Goal: Task Accomplishment & Management: Complete application form

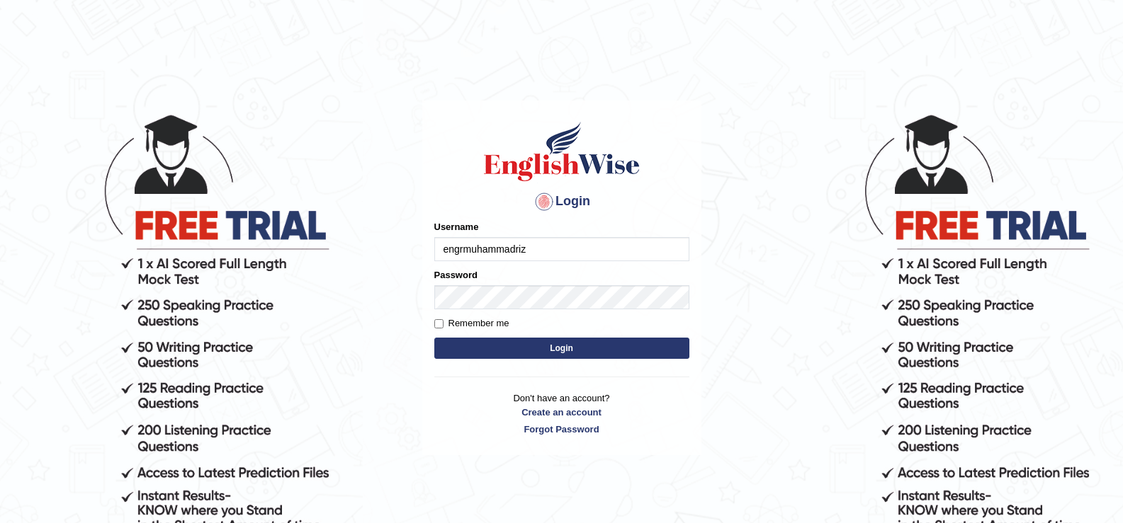
type input "engrmuhammadriz"
click at [442, 319] on input "Remember me" at bounding box center [438, 323] width 9 height 9
checkbox input "true"
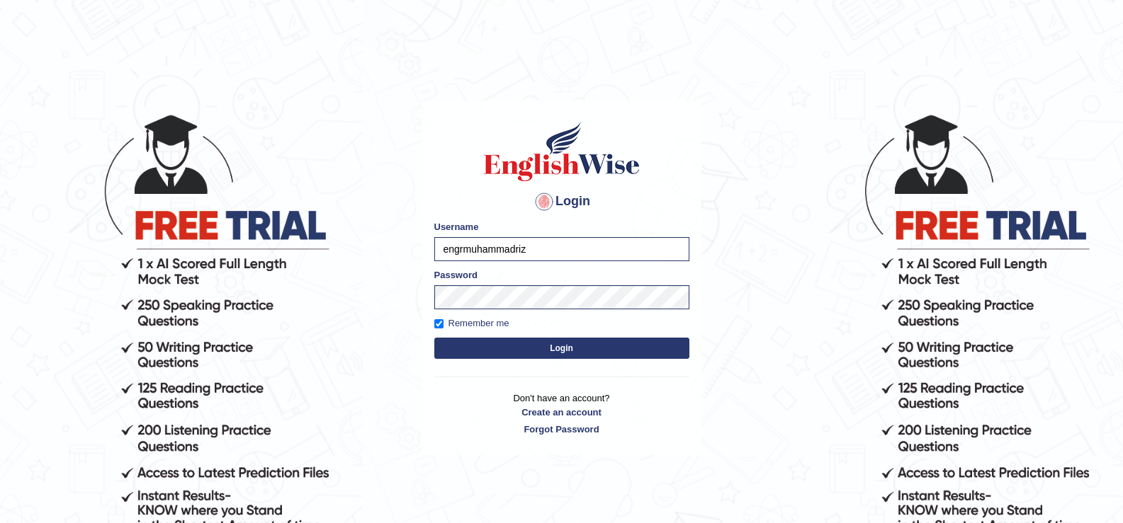
click at [465, 337] on form "Please fix the following errors: Username engrmuhammadriz Password Remember me …" at bounding box center [561, 291] width 255 height 142
click at [473, 344] on button "Login" at bounding box center [561, 348] width 255 height 21
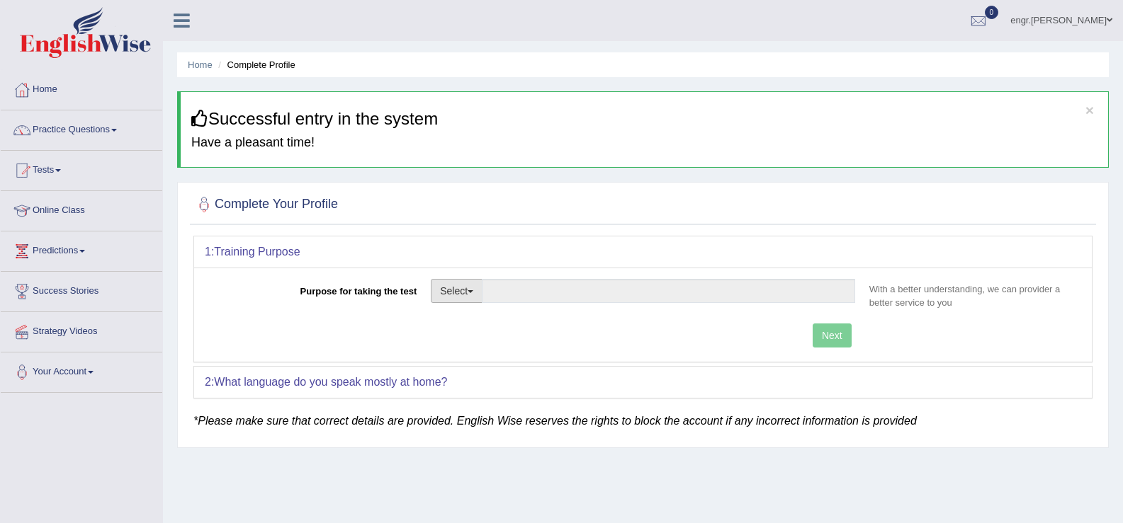
click at [475, 286] on button "Select" at bounding box center [457, 291] width 52 height 24
click at [485, 327] on link "Student Visa" at bounding box center [494, 321] width 126 height 18
type input "Student Visa"
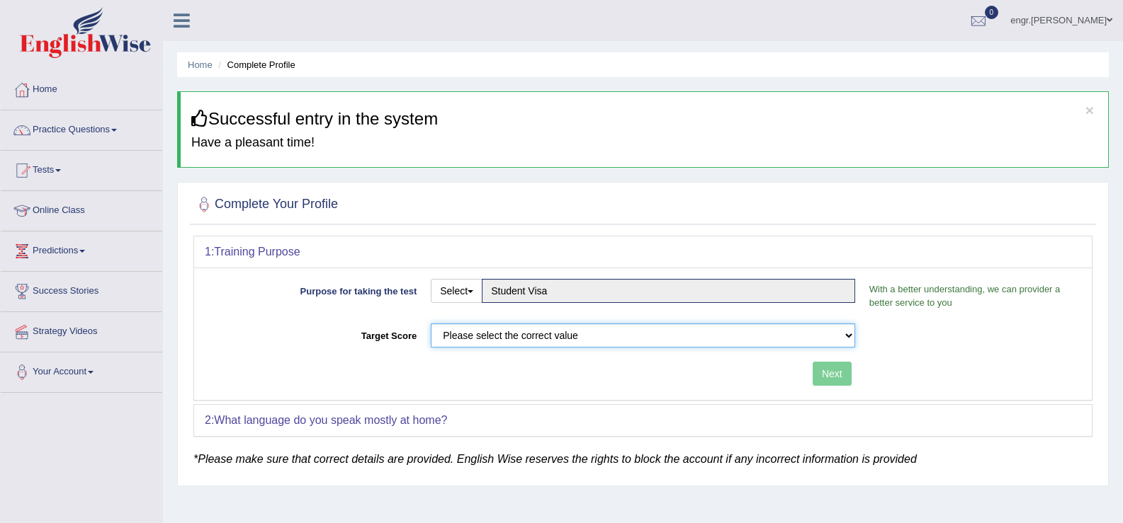
click at [540, 340] on select "Please select the correct value 50 (6 bands) 58 (6.5 bands) 65 (7 bands) 79 (8 …" at bounding box center [643, 336] width 424 height 24
select select "79"
click at [431, 324] on select "Please select the correct value 50 (6 bands) 58 (6.5 bands) 65 (7 bands) 79 (8 …" at bounding box center [643, 336] width 424 height 24
click at [837, 372] on button "Next" at bounding box center [831, 374] width 39 height 24
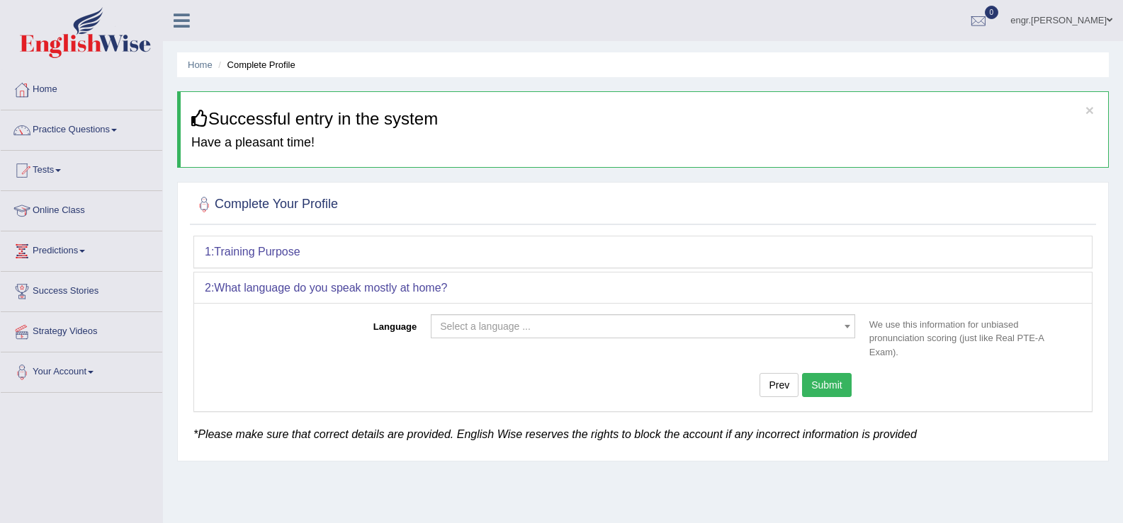
click at [693, 325] on span "Select a language ..." at bounding box center [638, 326] width 397 height 14
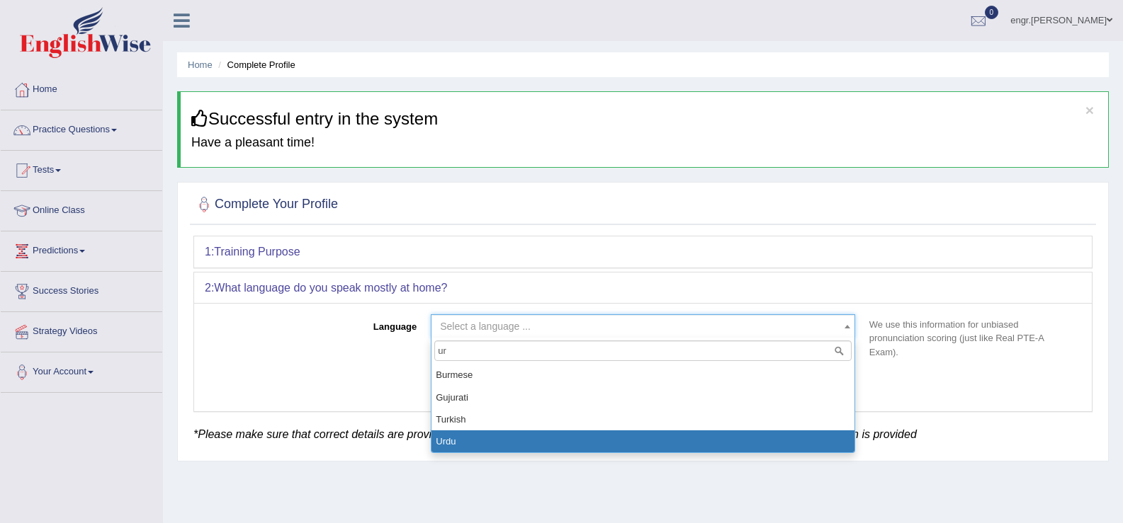
type input "ur"
select select "Urdu"
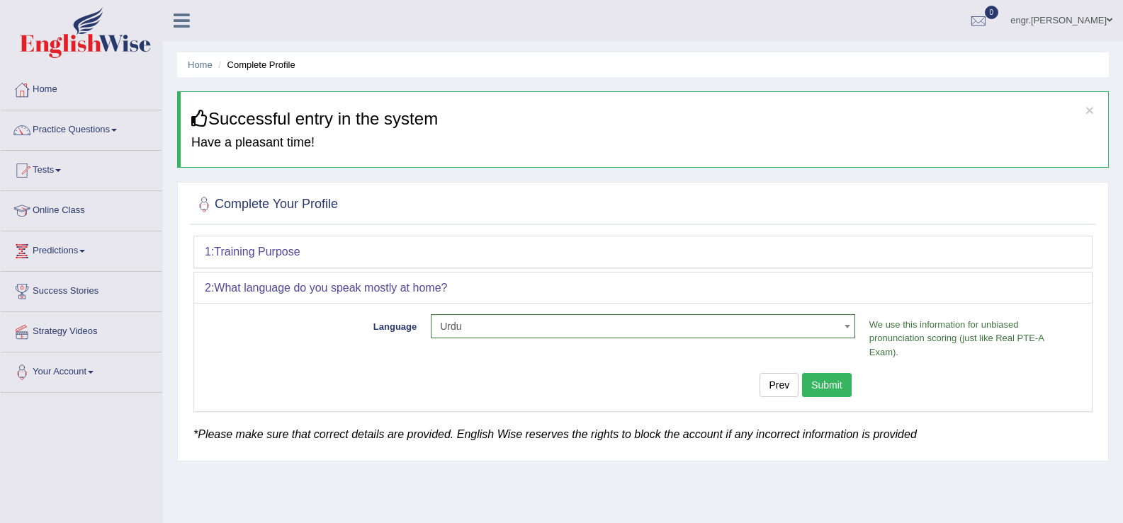
click at [834, 389] on button "Submit" at bounding box center [827, 385] width 50 height 24
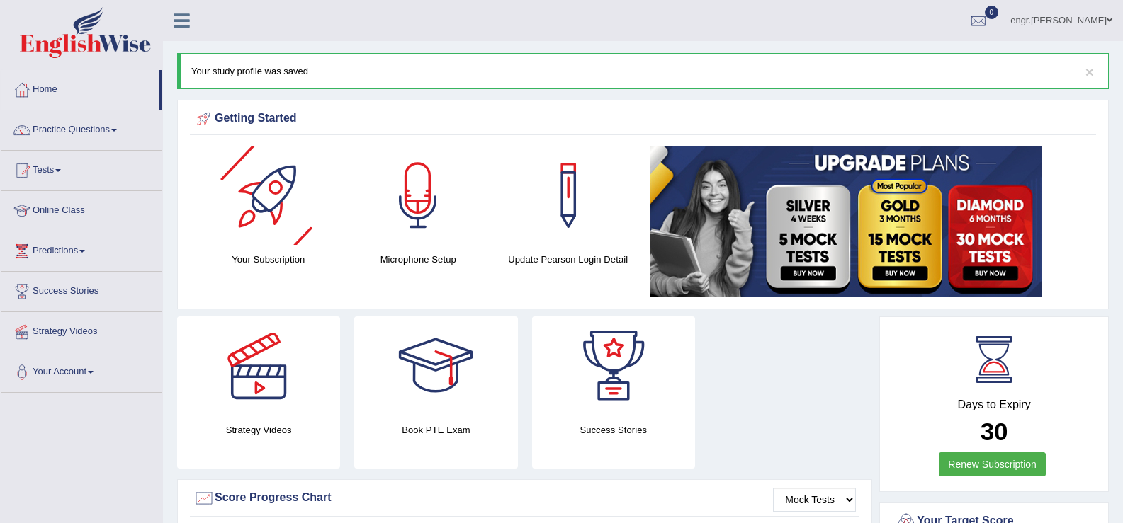
click at [265, 179] on div at bounding box center [268, 195] width 99 height 99
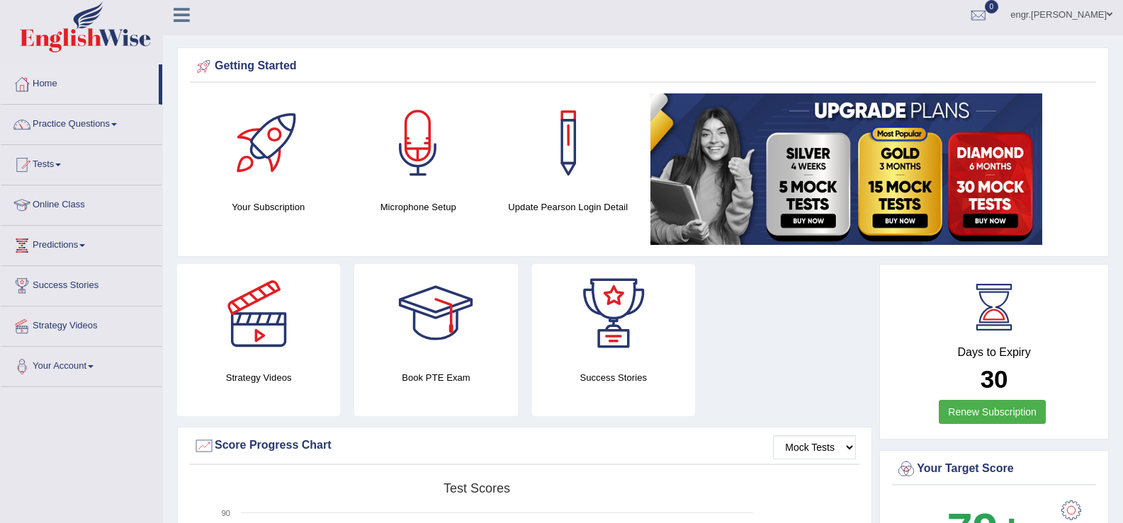
scroll to position [6, 0]
click at [93, 242] on link "Predictions" at bounding box center [82, 242] width 162 height 35
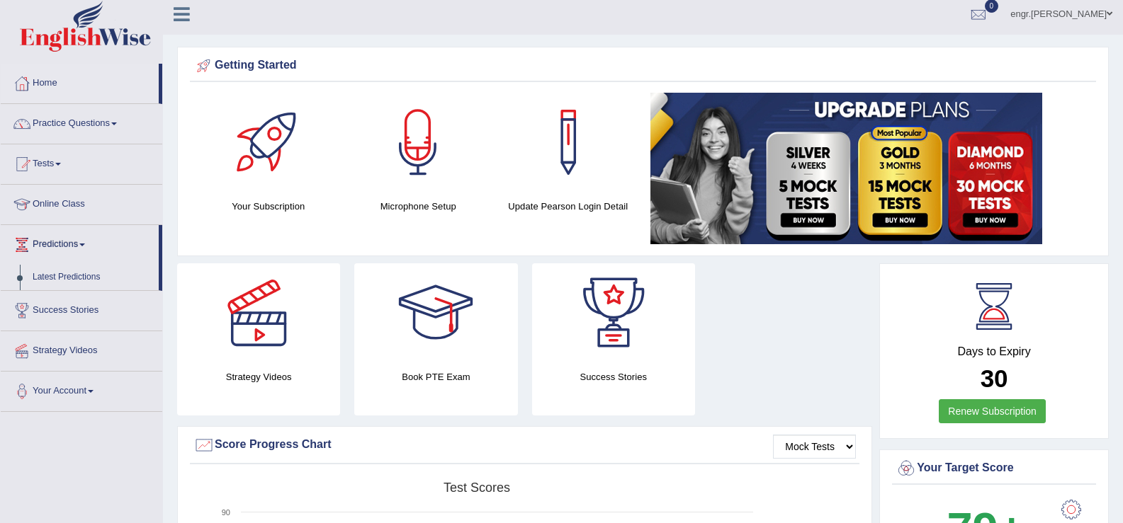
click at [93, 242] on link "Predictions" at bounding box center [80, 242] width 158 height 35
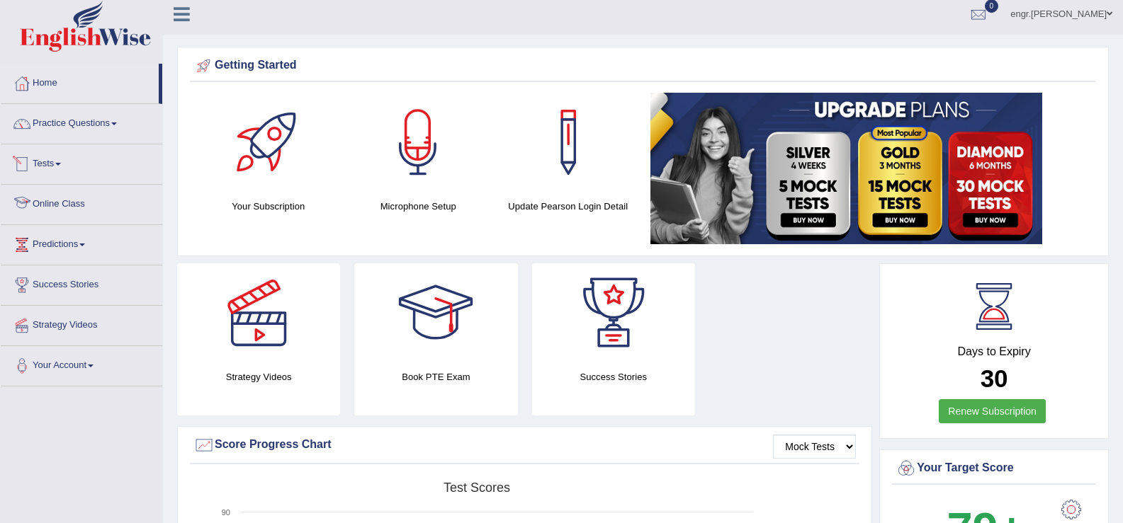
click at [69, 164] on link "Tests" at bounding box center [82, 162] width 162 height 35
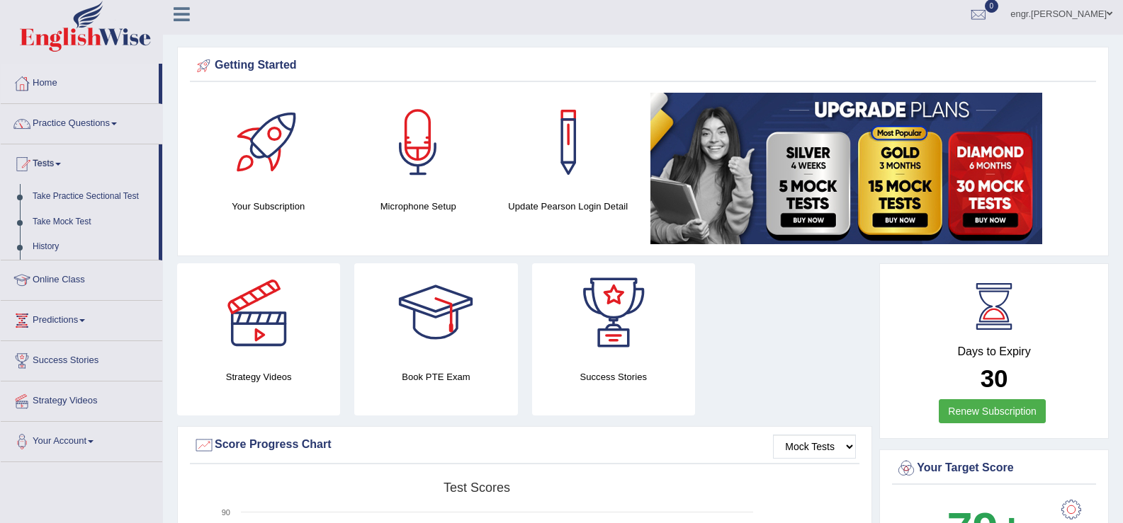
click at [69, 164] on link "Tests" at bounding box center [80, 162] width 158 height 35
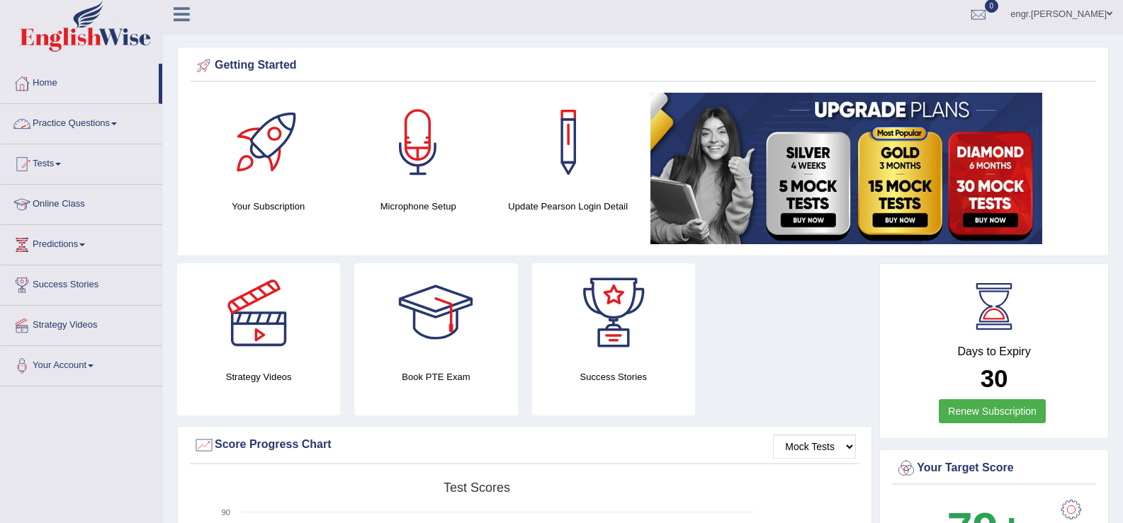
click at [113, 126] on link "Practice Questions" at bounding box center [82, 121] width 162 height 35
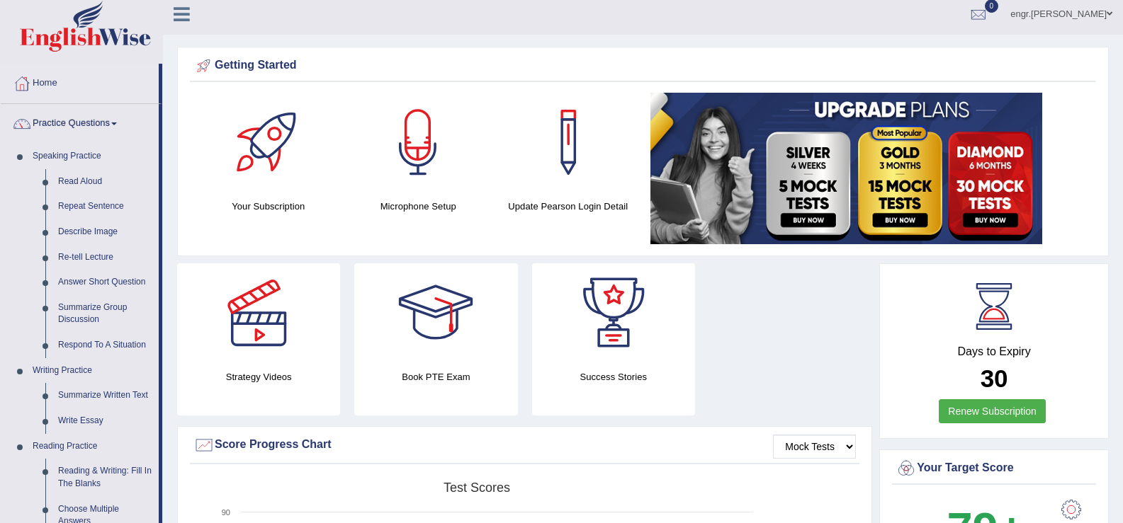
click at [113, 126] on link "Practice Questions" at bounding box center [80, 121] width 158 height 35
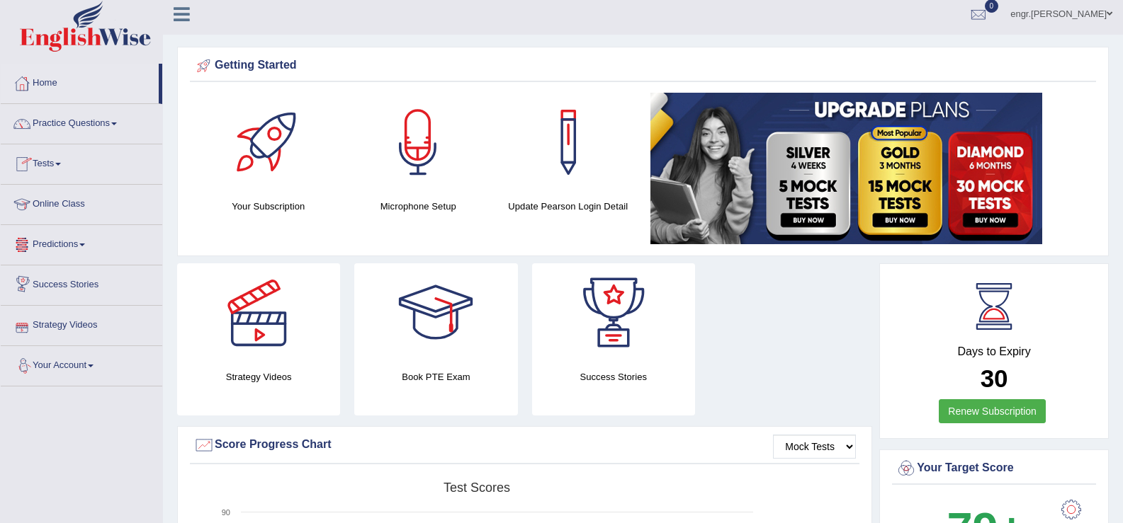
click at [89, 361] on link "Your Account" at bounding box center [82, 363] width 162 height 35
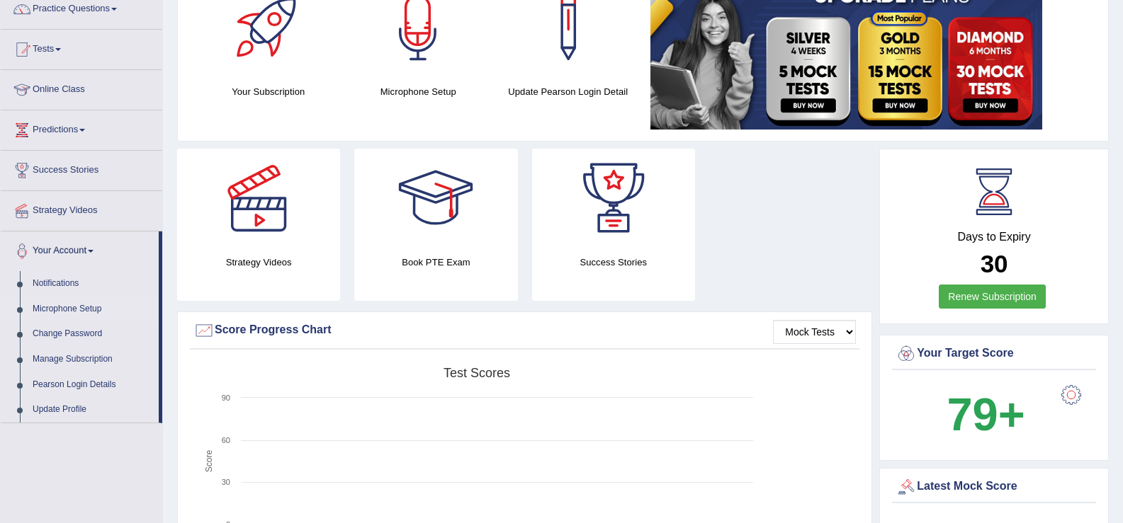
scroll to position [122, 0]
click at [97, 244] on link "Your Account" at bounding box center [80, 248] width 158 height 35
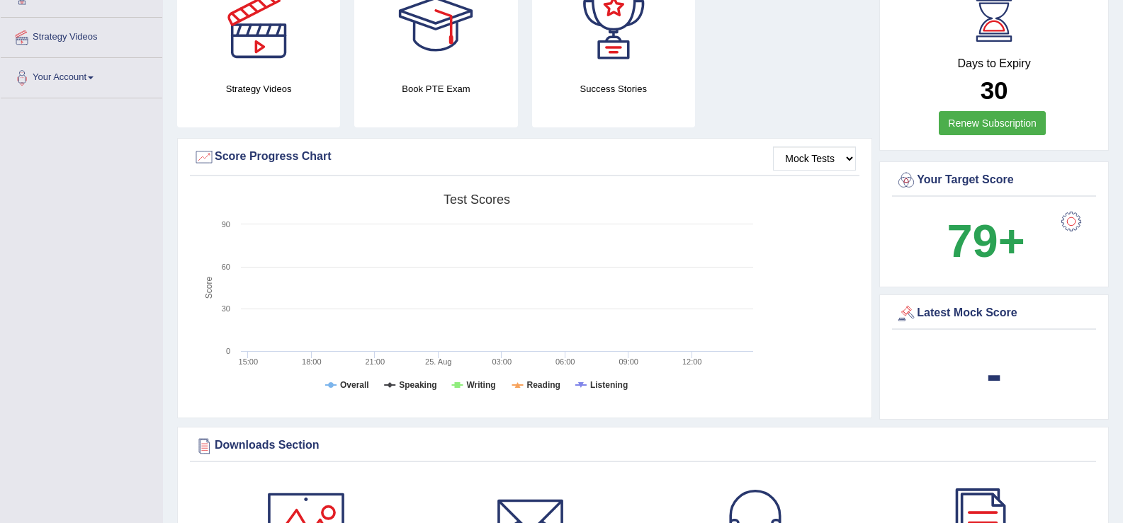
scroll to position [312, 0]
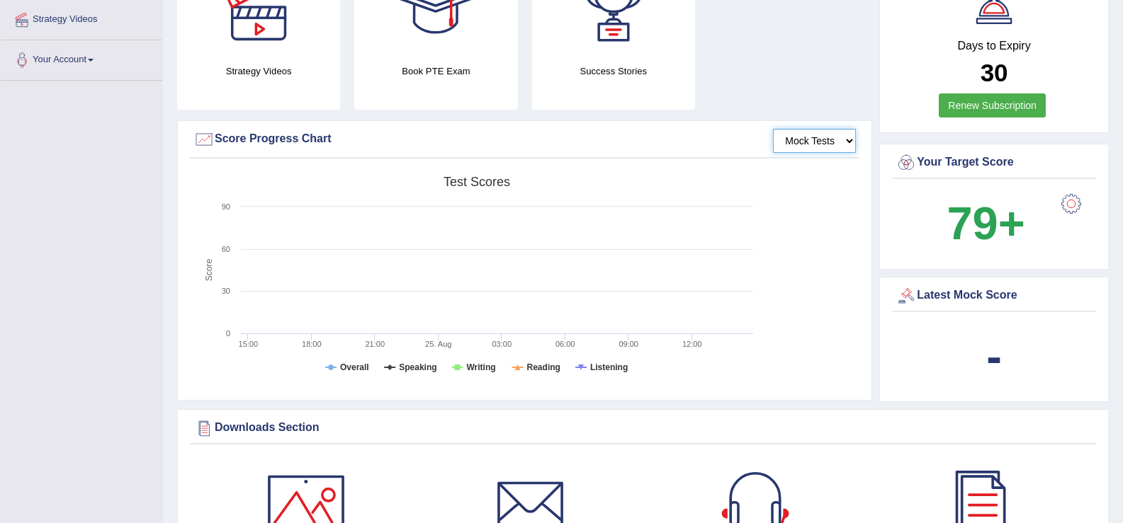
click at [826, 137] on select "Mock Tests" at bounding box center [814, 141] width 83 height 24
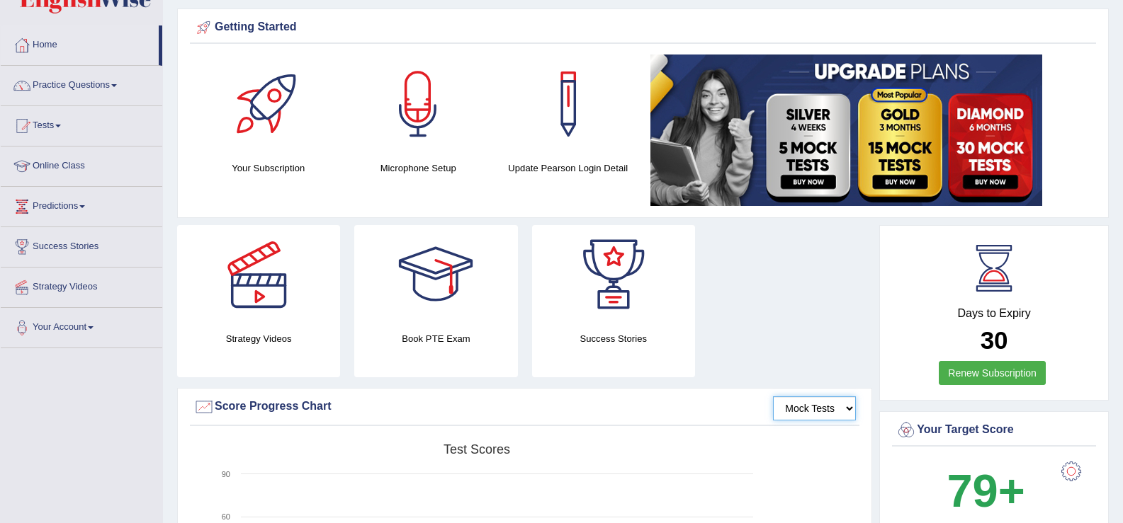
scroll to position [0, 0]
